Goal: Task Accomplishment & Management: Complete application form

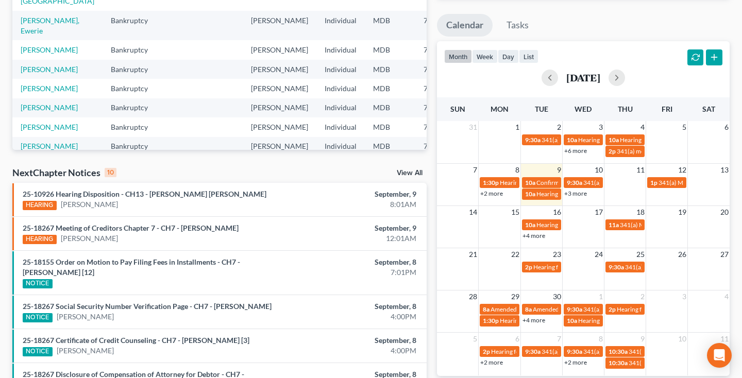
scroll to position [174, 0]
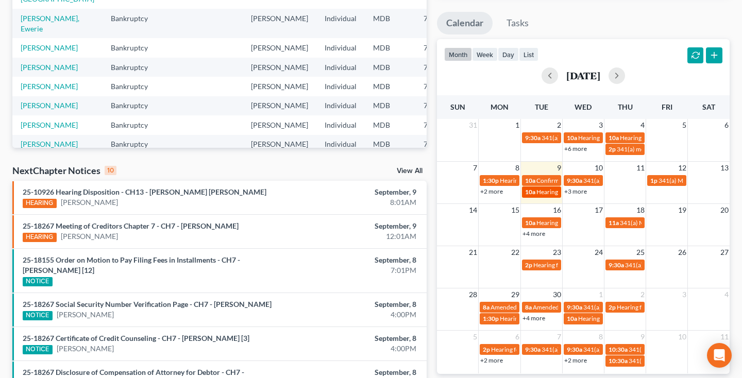
click at [547, 195] on span "Hearing for [PERSON_NAME]" at bounding box center [577, 192] width 80 height 8
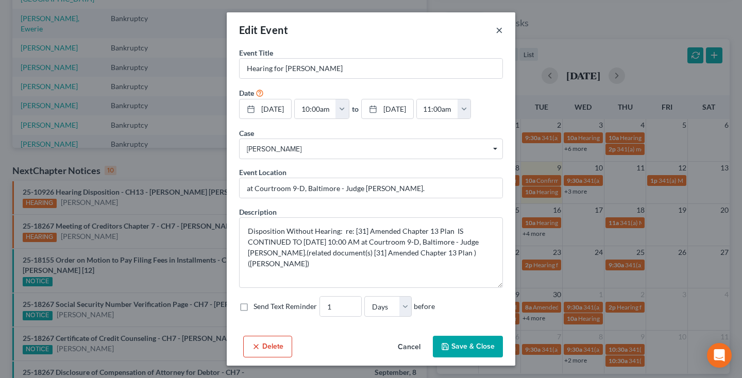
click at [501, 30] on button "×" at bounding box center [499, 30] width 7 height 12
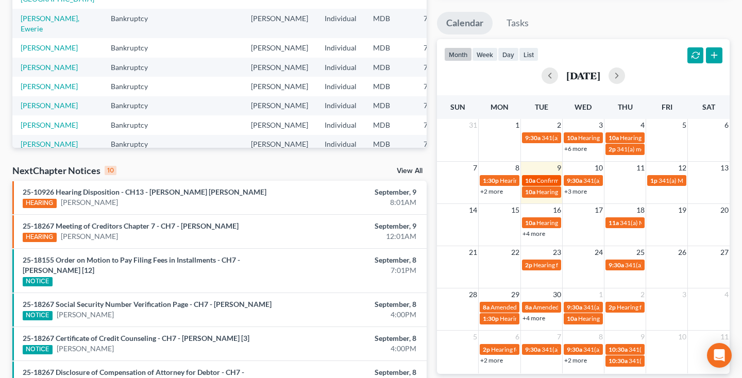
click at [546, 179] on span "Confirmation hearing for [PERSON_NAME]" at bounding box center [595, 181] width 117 height 8
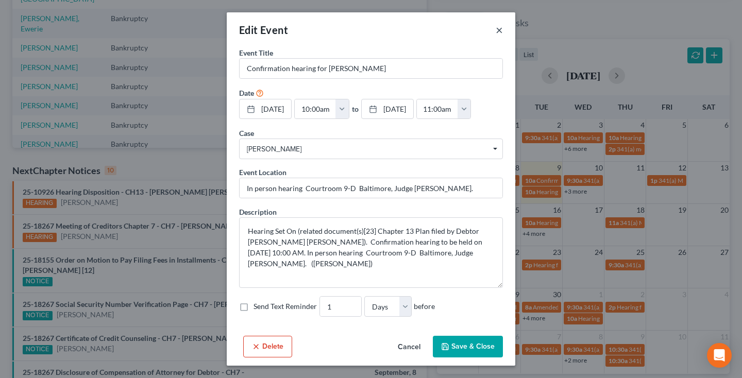
click at [498, 32] on button "×" at bounding box center [499, 30] width 7 height 12
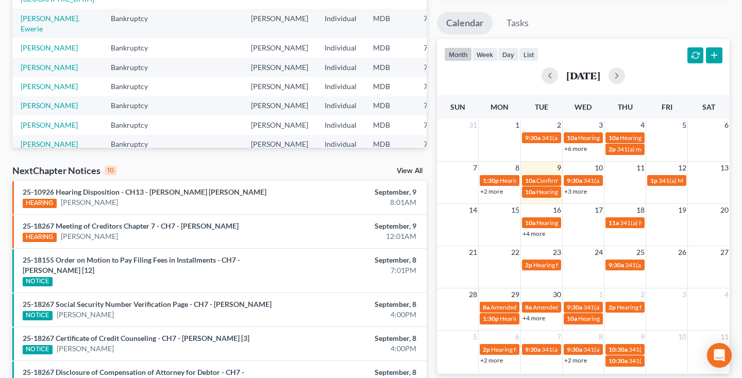
click at [573, 190] on link "+3 more" at bounding box center [575, 192] width 23 height 8
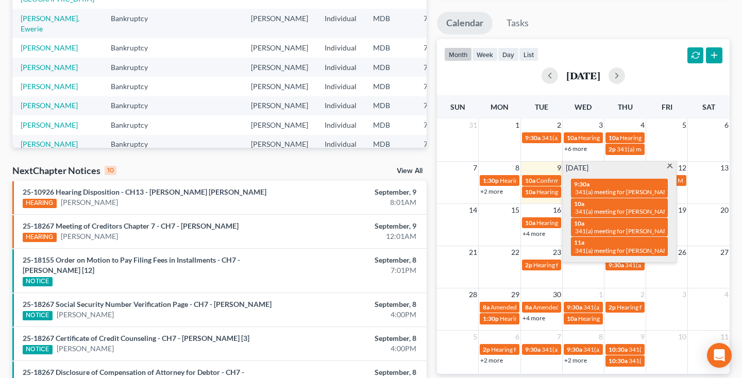
click at [671, 166] on span at bounding box center [670, 167] width 8 height 7
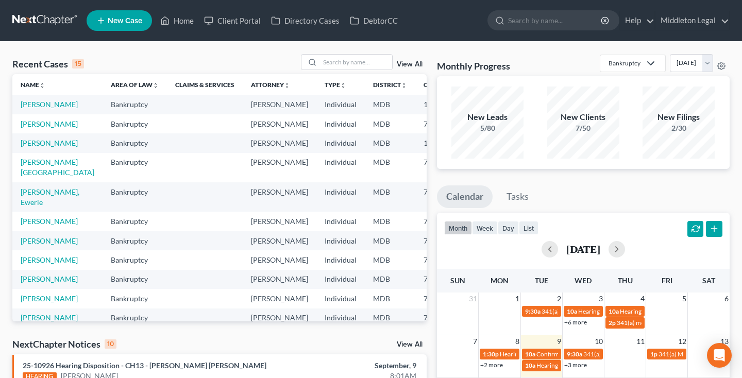
scroll to position [0, 0]
click at [347, 65] on input "search" at bounding box center [356, 62] width 72 height 15
type input "mia"
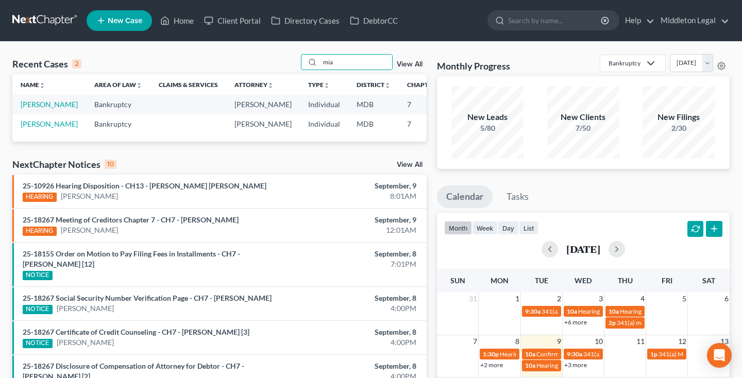
click at [128, 20] on span "New Case" at bounding box center [125, 21] width 35 height 8
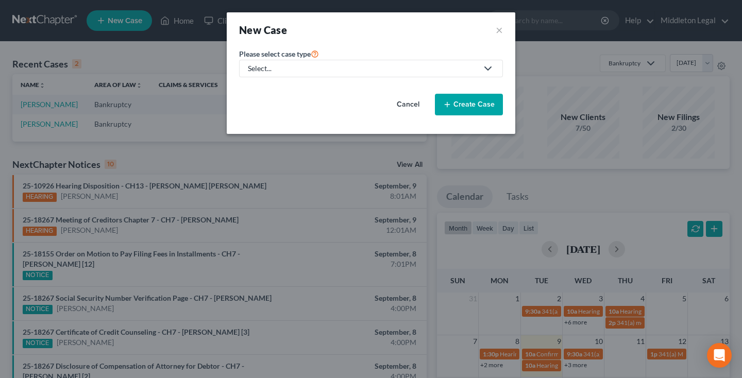
click at [281, 64] on div "Select..." at bounding box center [363, 68] width 230 height 10
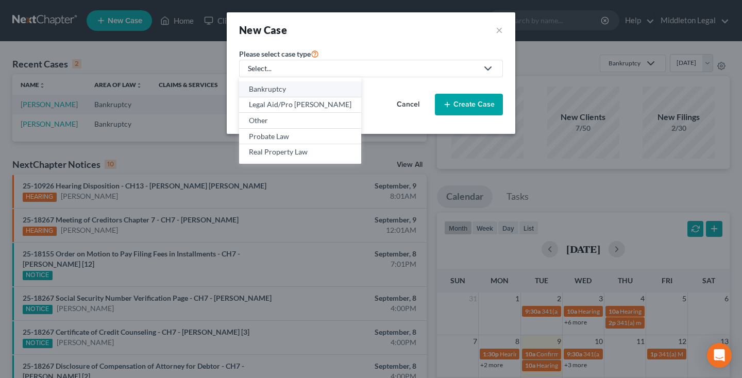
click at [281, 87] on div "Bankruptcy" at bounding box center [300, 89] width 103 height 10
select select "38"
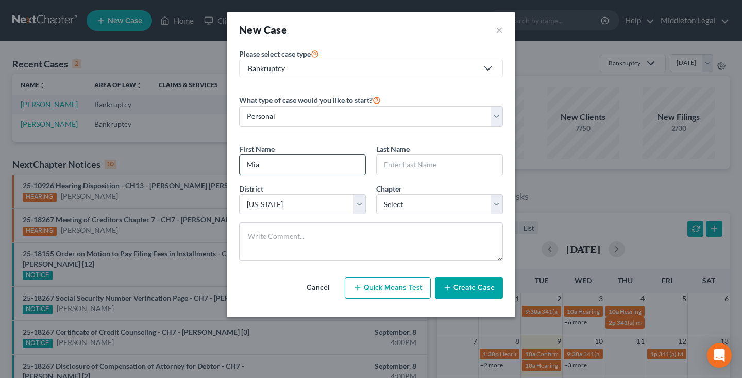
type input "Mia"
type input "[PERSON_NAME]"
click at [373, 202] on div "Chapter * Select 7 11 12 13" at bounding box center [439, 198] width 137 height 31
select select "0"
click at [465, 262] on div at bounding box center [371, 246] width 274 height 46
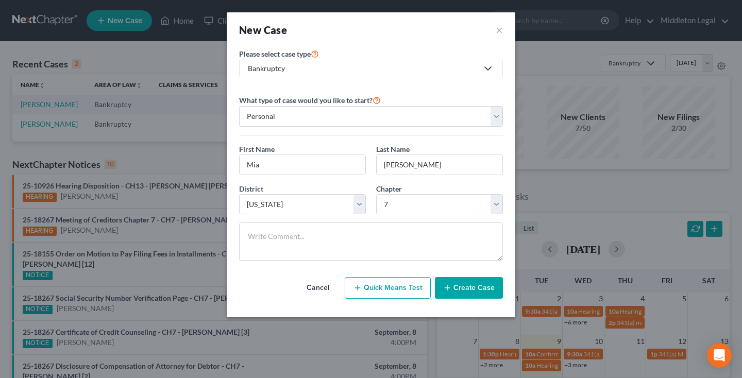
click at [472, 289] on button "Create Case" at bounding box center [469, 288] width 68 height 22
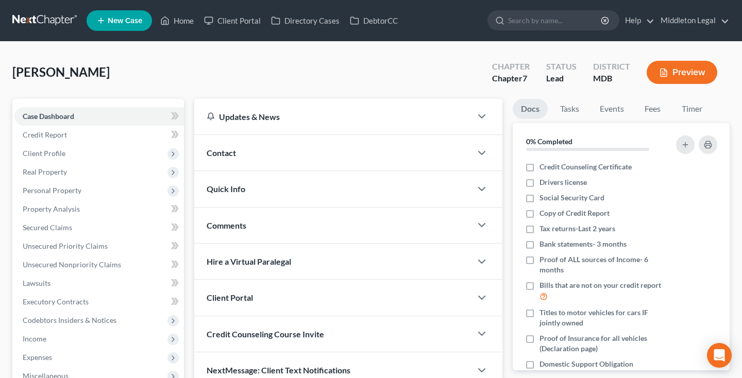
click at [350, 70] on div "[PERSON_NAME] Upgraded Chapter Chapter 7 Status Lead District MDB Preview" at bounding box center [370, 76] width 717 height 45
click at [54, 18] on link at bounding box center [45, 20] width 66 height 19
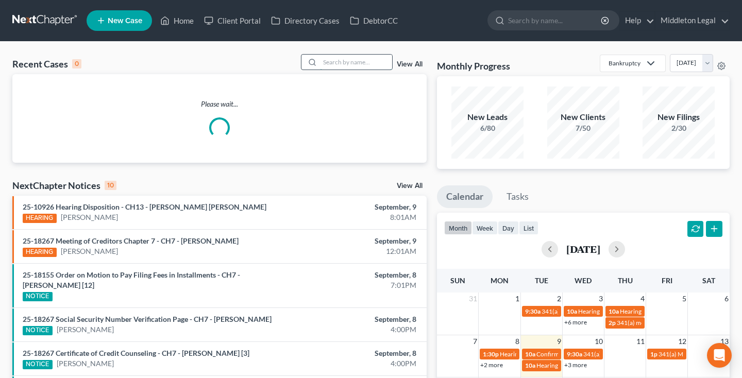
click at [356, 65] on input "search" at bounding box center [356, 62] width 72 height 15
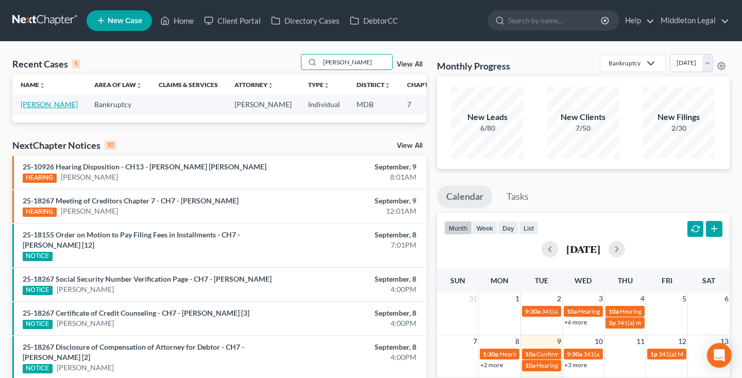
type input "Melanie"
click at [34, 109] on link "[PERSON_NAME]" at bounding box center [49, 104] width 57 height 9
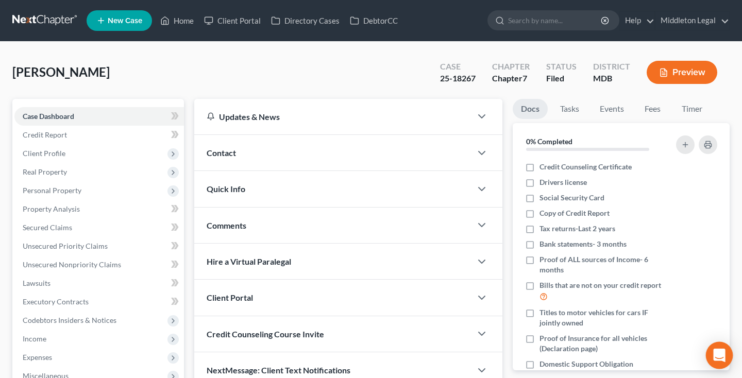
click at [723, 353] on icon "Open Intercom Messenger" at bounding box center [719, 355] width 12 height 13
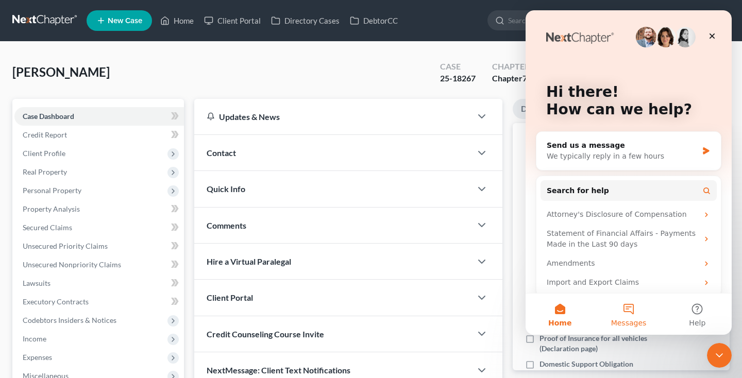
click at [627, 312] on button "Messages" at bounding box center [628, 314] width 69 height 41
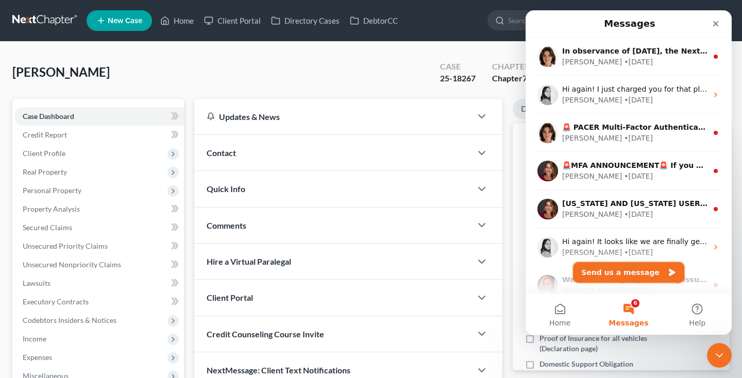
click at [613, 275] on button "Send us a message" at bounding box center [628, 272] width 111 height 21
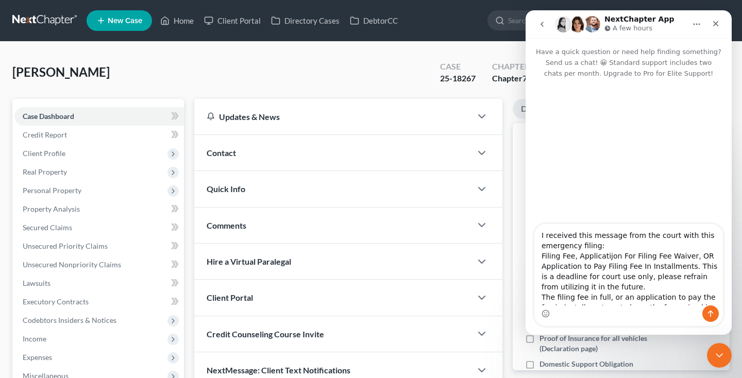
scroll to position [101, 0]
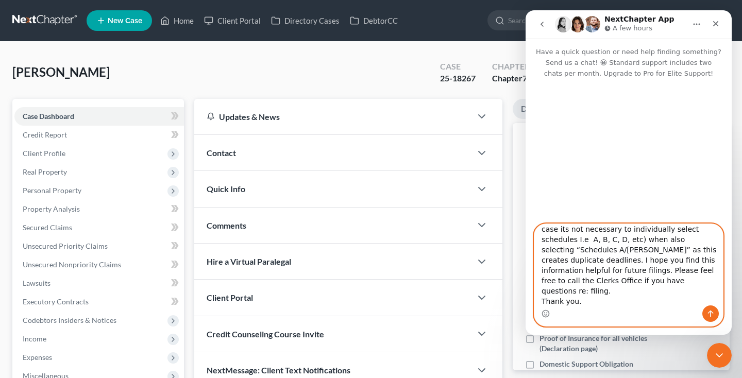
paste textarea "https://app.nextchapterbk.com/app#/cases/435995/dashboard"
type textarea "I received this message from the court with this emergency filing: Filing Fee, …"
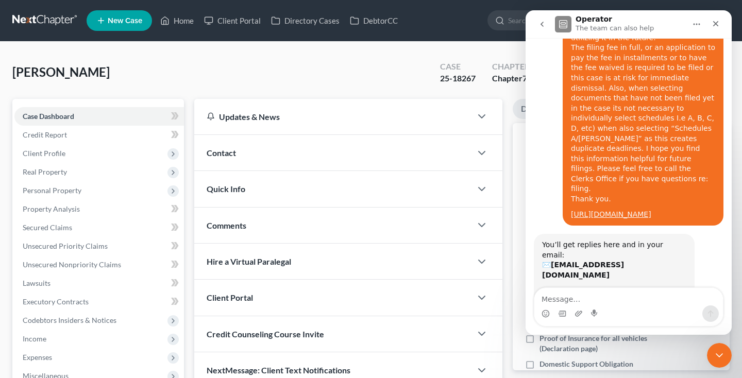
scroll to position [127, 0]
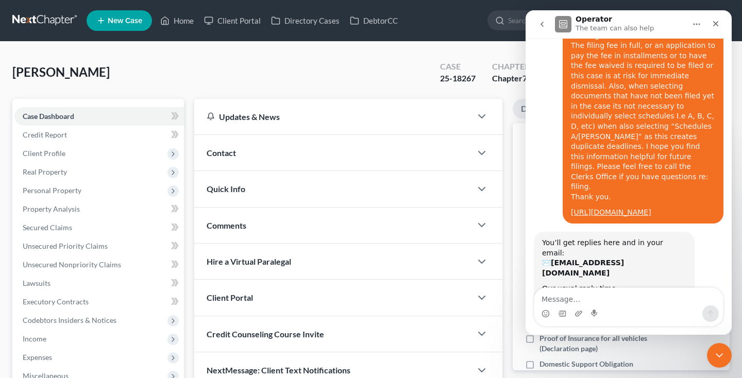
click at [44, 18] on link at bounding box center [45, 20] width 66 height 19
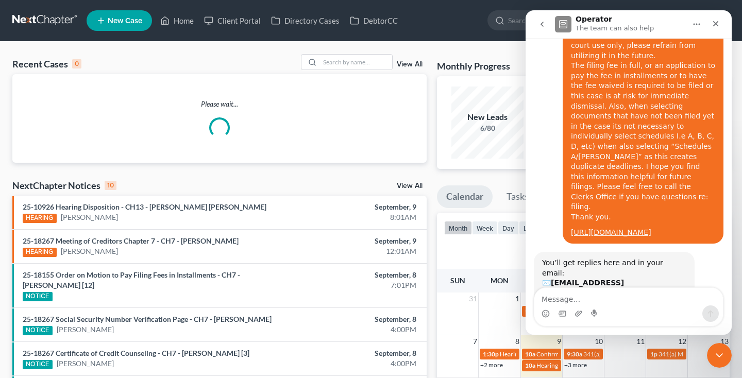
scroll to position [132, 0]
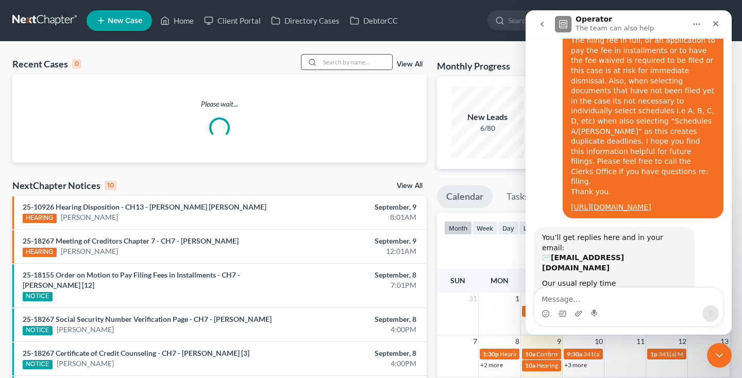
click at [350, 65] on input "search" at bounding box center [356, 62] width 72 height 15
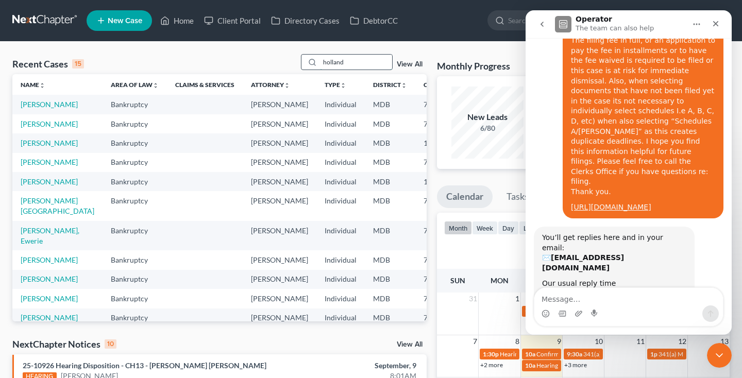
type input "holland"
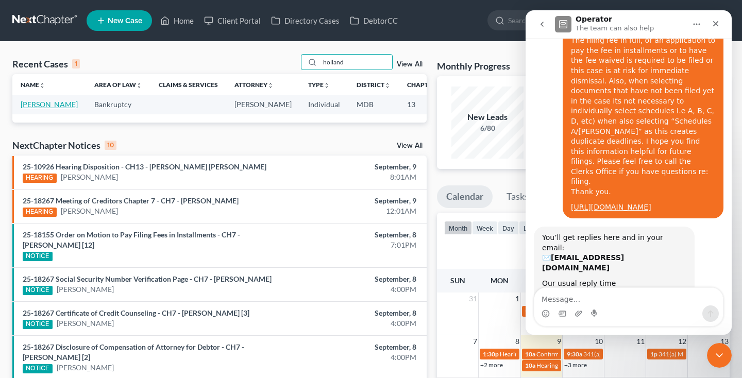
click at [33, 109] on link "[PERSON_NAME]" at bounding box center [49, 104] width 57 height 9
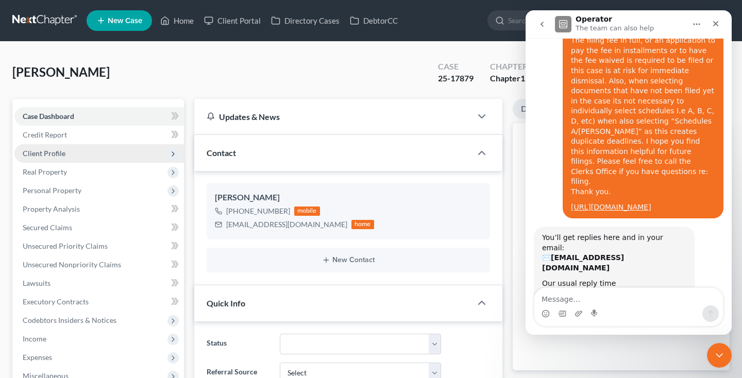
scroll to position [123, 0]
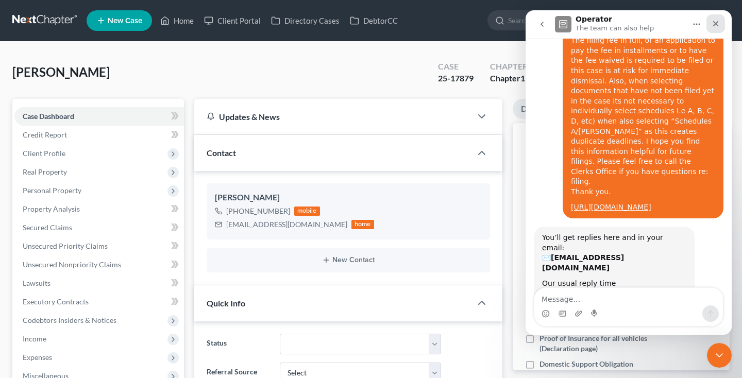
click at [717, 24] on icon "Close" at bounding box center [716, 24] width 8 height 8
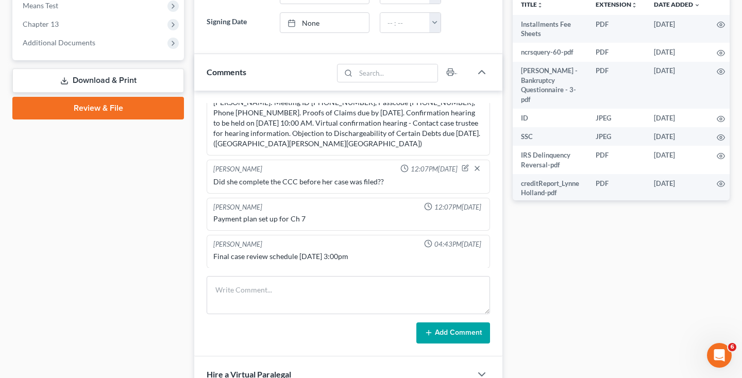
scroll to position [408, 0]
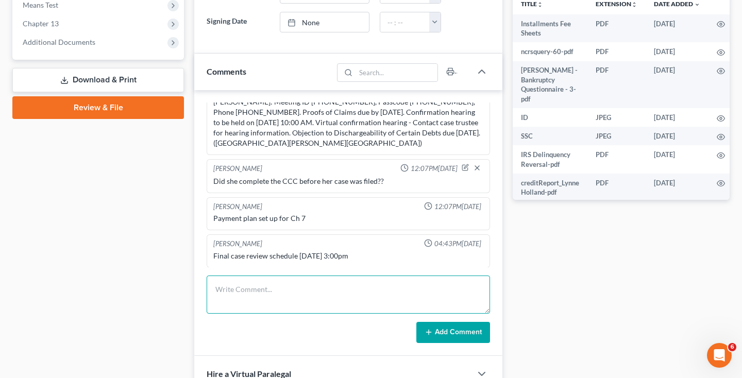
click at [364, 296] on textarea at bounding box center [348, 295] width 283 height 38
type textarea "578-08-1271 578-01-1271"
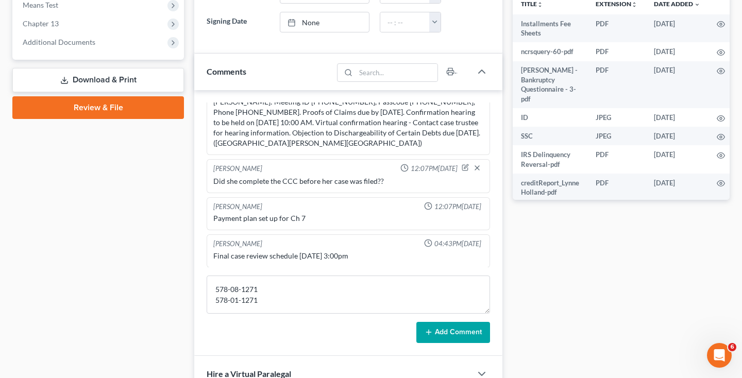
click at [463, 334] on button "Add Comment" at bounding box center [453, 333] width 74 height 22
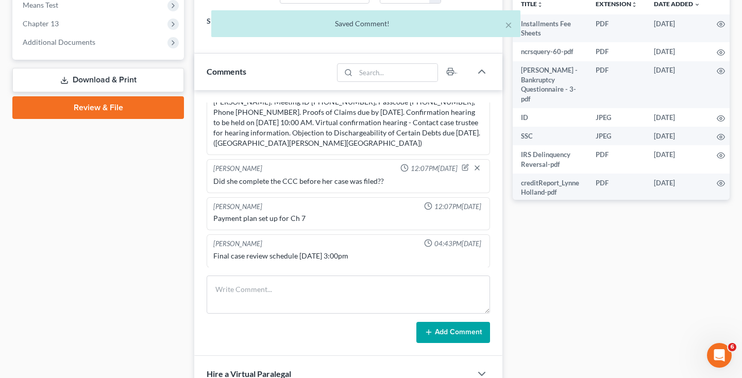
scroll to position [171, 0]
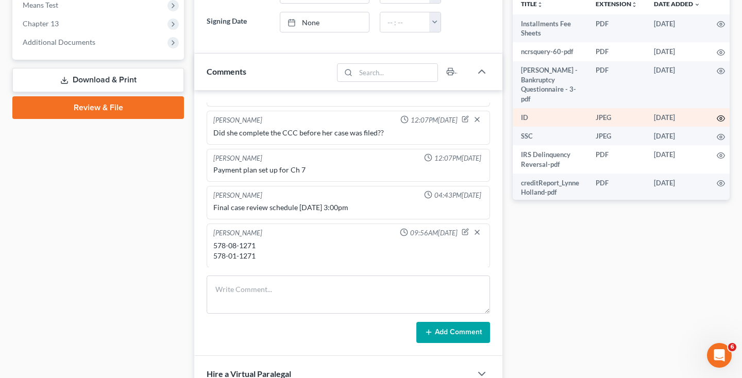
click at [720, 116] on icon "button" at bounding box center [721, 118] width 8 height 8
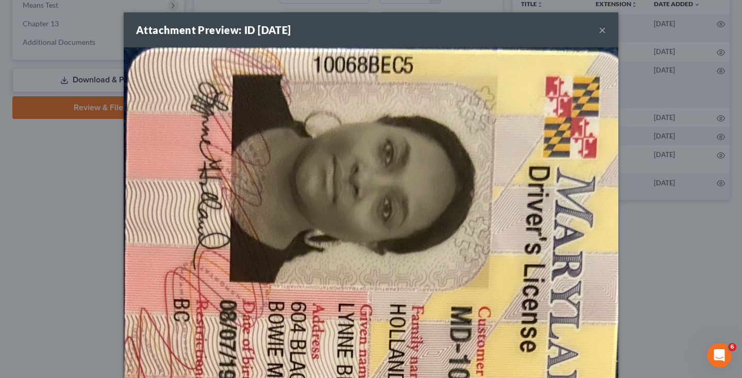
scroll to position [0, 0]
click at [604, 31] on button "×" at bounding box center [602, 30] width 7 height 12
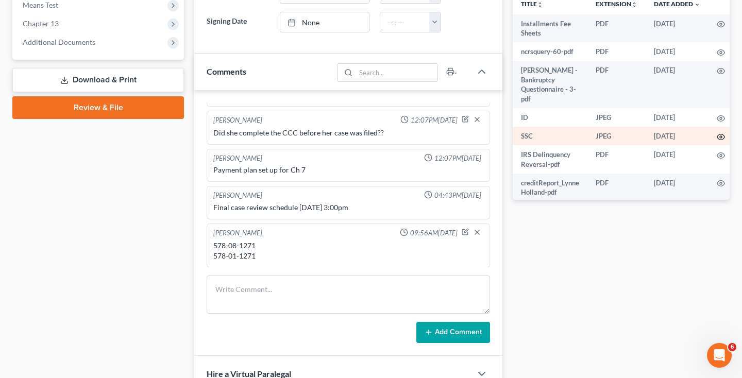
click at [723, 133] on icon "button" at bounding box center [721, 137] width 8 height 8
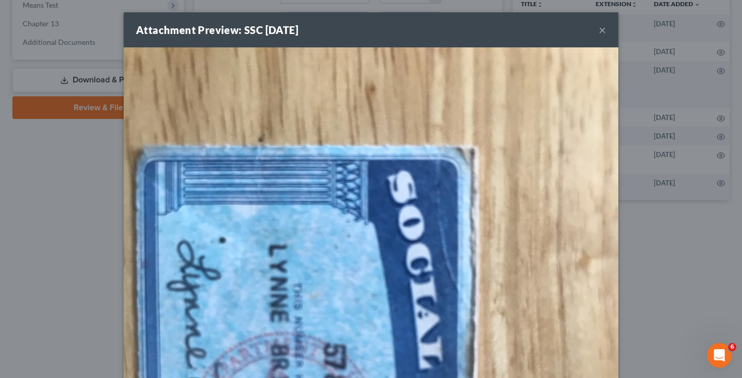
click at [604, 32] on button "×" at bounding box center [602, 30] width 7 height 12
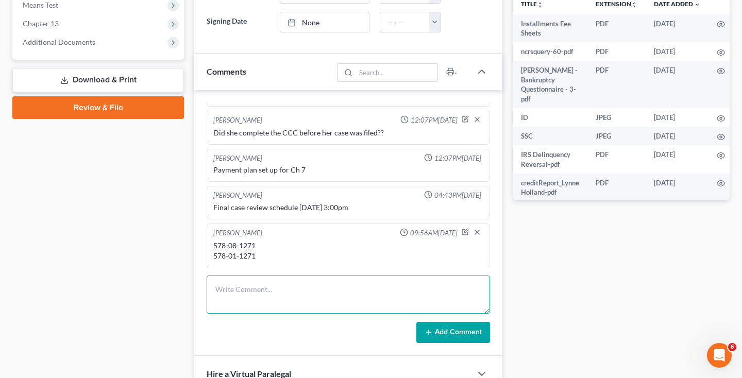
click at [267, 298] on textarea at bounding box center [348, 295] width 283 height 38
type textarea "08 is correct"
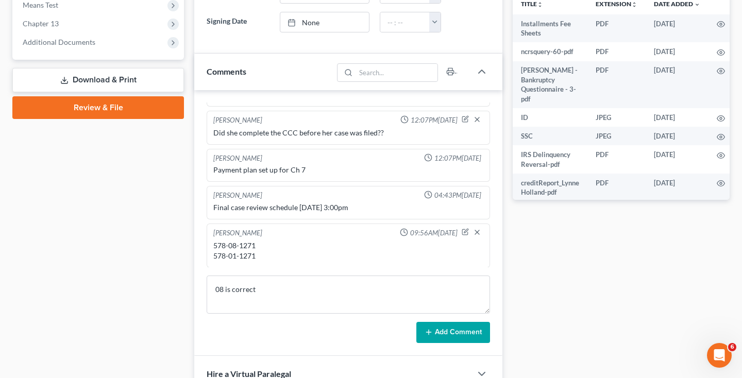
click at [429, 330] on line at bounding box center [429, 332] width 0 height 5
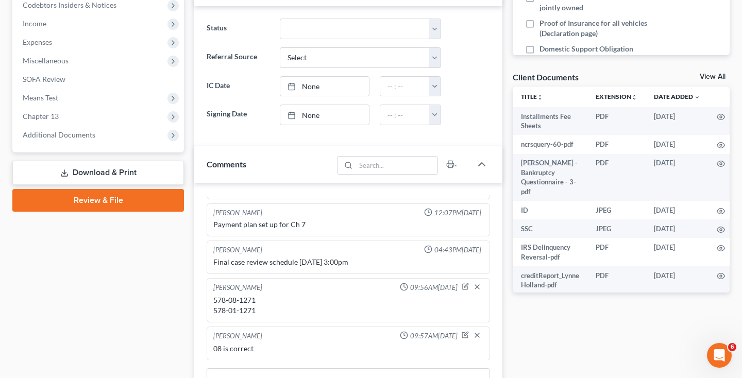
scroll to position [356, 0]
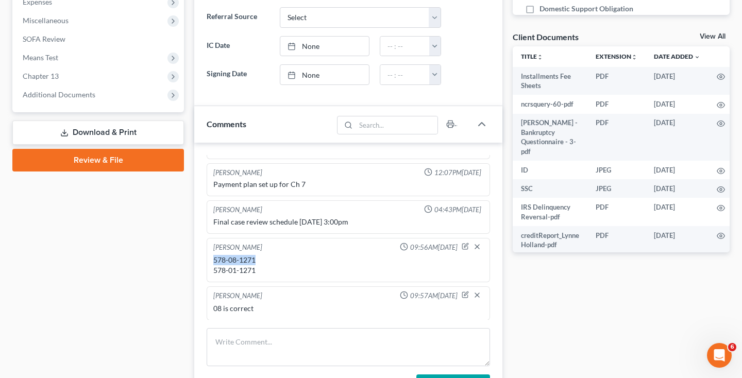
drag, startPoint x: 260, startPoint y: 259, endPoint x: 211, endPoint y: 258, distance: 49.0
click at [211, 258] on div "Sheereen McNair 09:56AM, 09/09/2025 578-08-1271 578-01-1271" at bounding box center [348, 260] width 283 height 44
copy div "578-08-1271"
click at [140, 132] on link "Download & Print" at bounding box center [98, 133] width 172 height 24
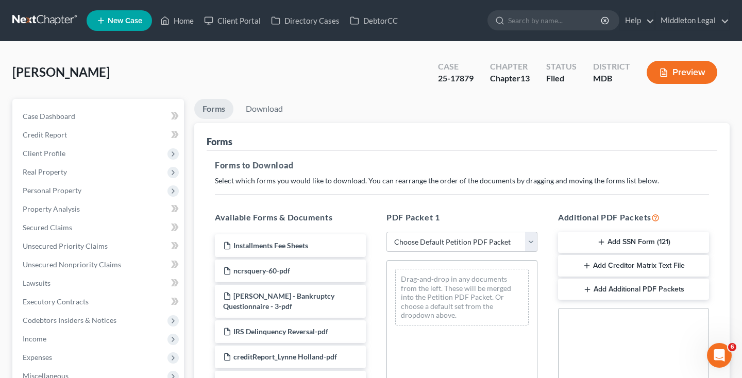
click at [624, 241] on button "Add SSN Form (121)" at bounding box center [633, 243] width 151 height 22
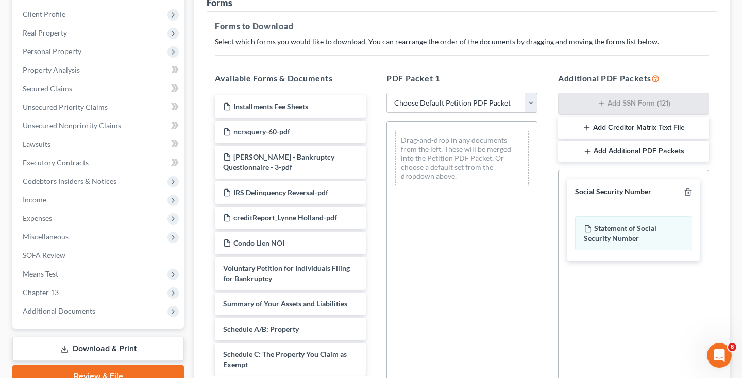
scroll to position [179, 0]
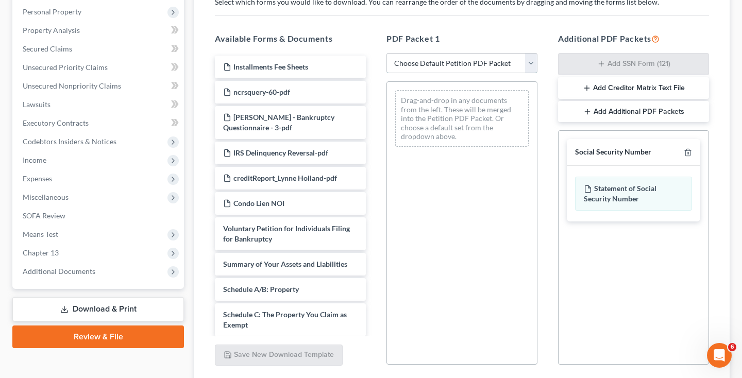
select select "2"
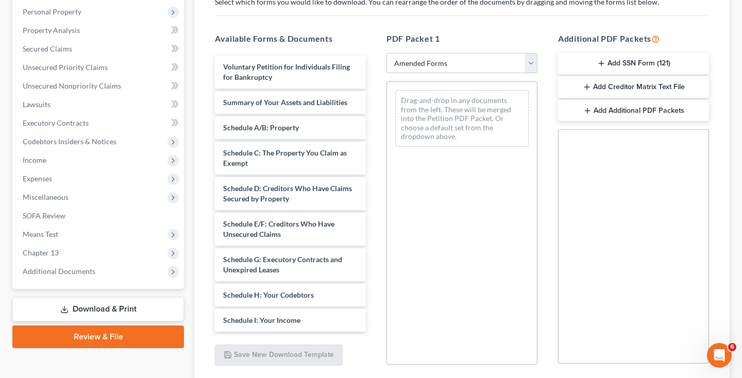
click at [651, 67] on button "Add SSN Form (121)" at bounding box center [633, 64] width 151 height 22
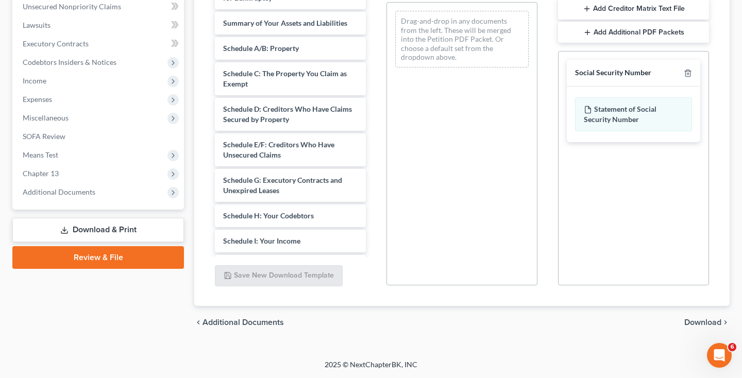
click at [691, 320] on span "Download" at bounding box center [702, 323] width 37 height 8
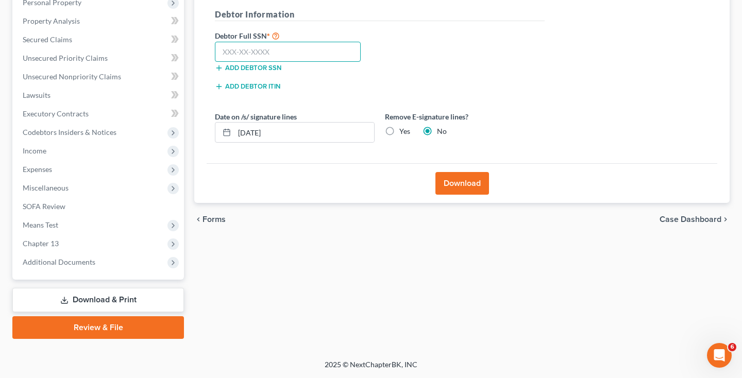
click at [341, 48] on input "text" at bounding box center [288, 52] width 146 height 21
paste input "578-08-1271"
type input "578-08-1271"
click at [453, 182] on button "Download" at bounding box center [463, 183] width 54 height 23
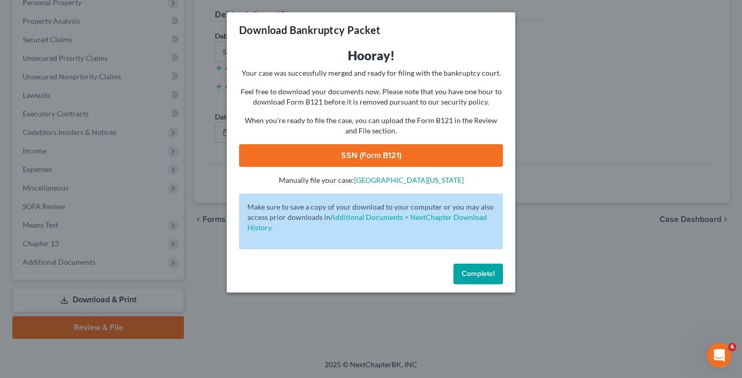
click at [441, 149] on link "SSN (Form B121)" at bounding box center [371, 155] width 264 height 23
click at [479, 278] on button "Complete!" at bounding box center [478, 274] width 49 height 21
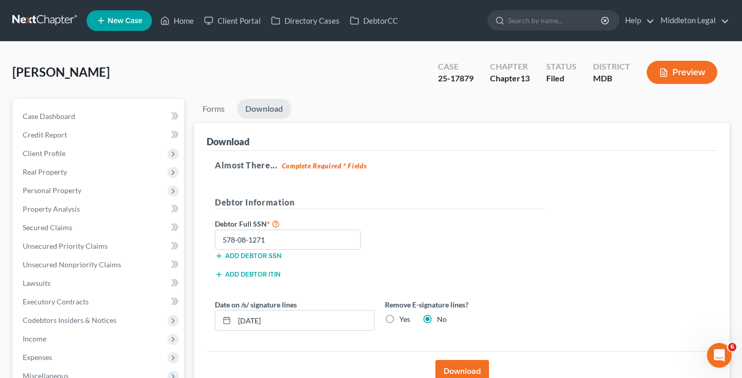
scroll to position [0, 0]
click at [247, 19] on link "Client Portal" at bounding box center [232, 20] width 67 height 19
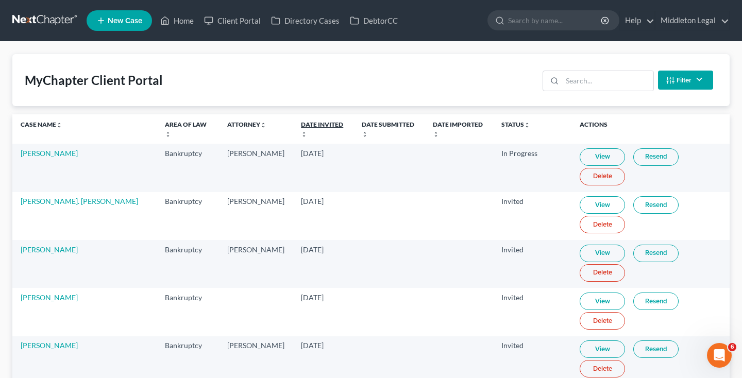
click at [320, 123] on link "Date Invited unfold_more expand_more expand_less" at bounding box center [322, 129] width 42 height 16
click at [605, 160] on link "View" at bounding box center [602, 157] width 45 height 18
click at [469, 0] on nav "Home New Case Client Portal Directory Cases DebtorCC Middleton Legal middletonl…" at bounding box center [371, 20] width 742 height 41
click at [54, 22] on link at bounding box center [45, 20] width 66 height 19
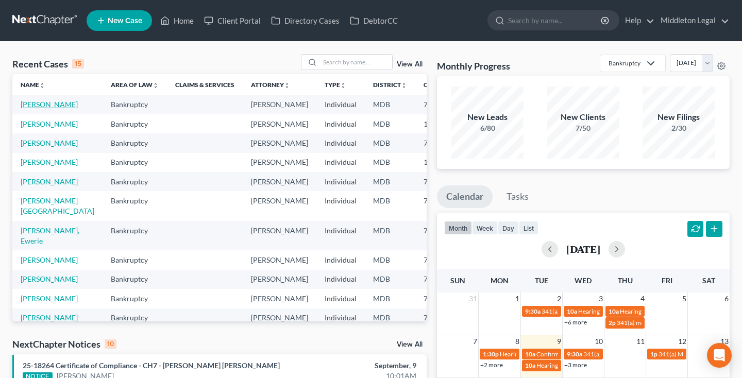
click at [31, 109] on link "[PERSON_NAME]" at bounding box center [49, 104] width 57 height 9
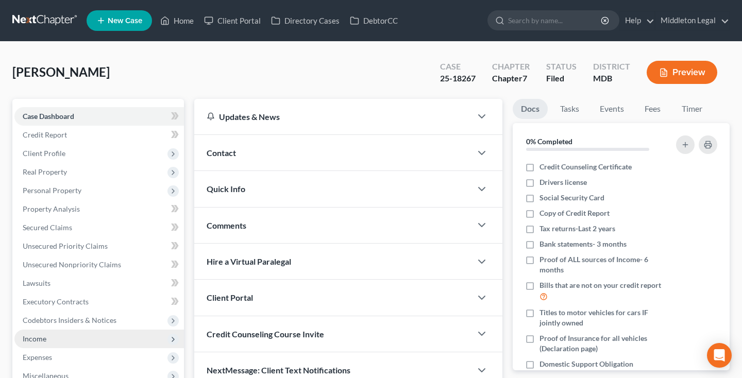
click at [48, 338] on span "Income" at bounding box center [99, 339] width 170 height 19
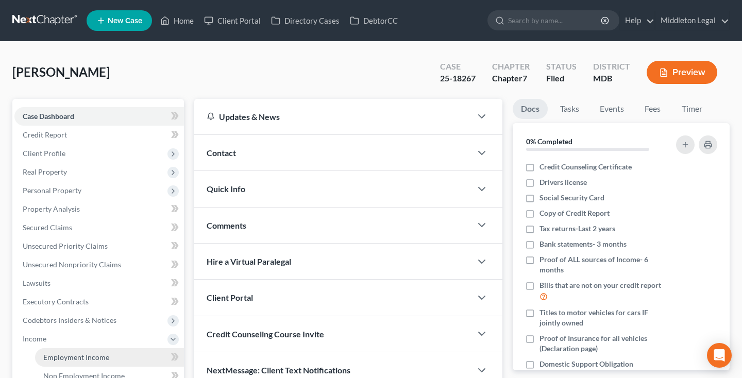
click at [58, 353] on span "Employment Income" at bounding box center [76, 357] width 66 height 9
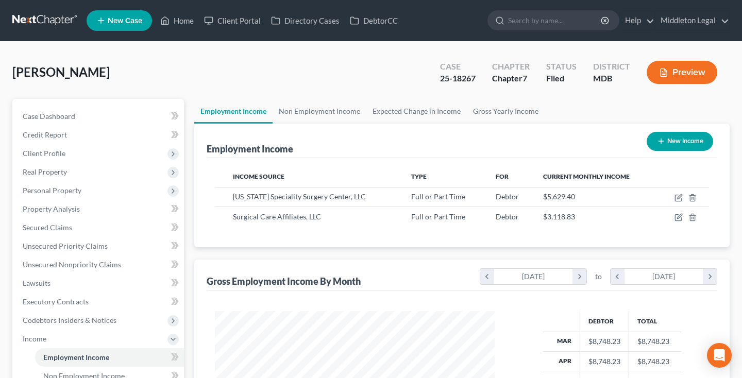
scroll to position [185, 300]
click at [679, 197] on icon "button" at bounding box center [679, 196] width 5 height 5
select select "0"
select select "21"
select select "0"
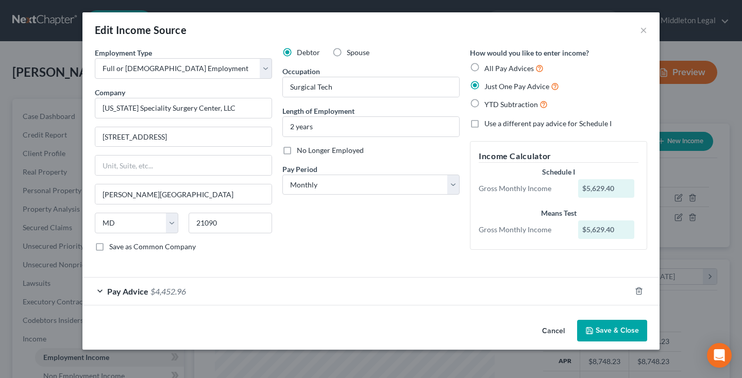
click at [166, 296] on div "Pay Advice $4,452.96" at bounding box center [356, 291] width 548 height 27
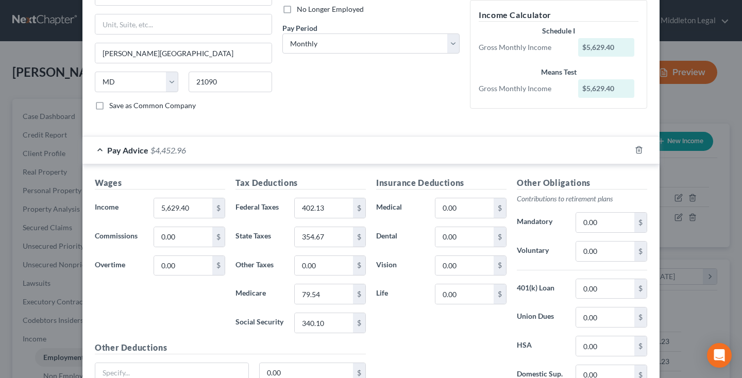
scroll to position [143, 0]
